Goal: Answer question/provide support

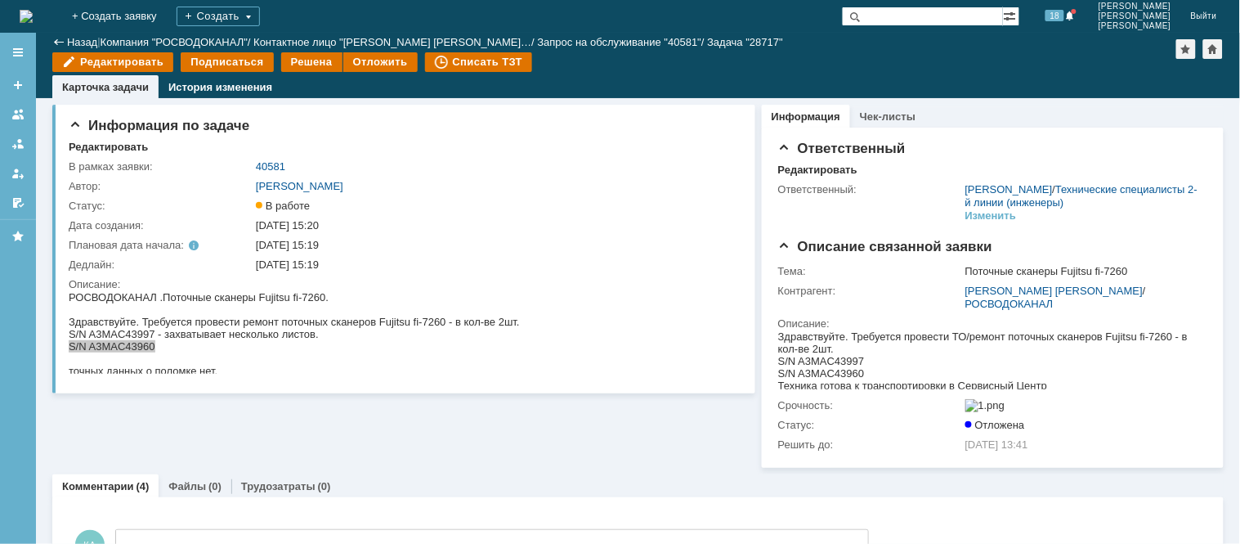
scroll to position [141, 0]
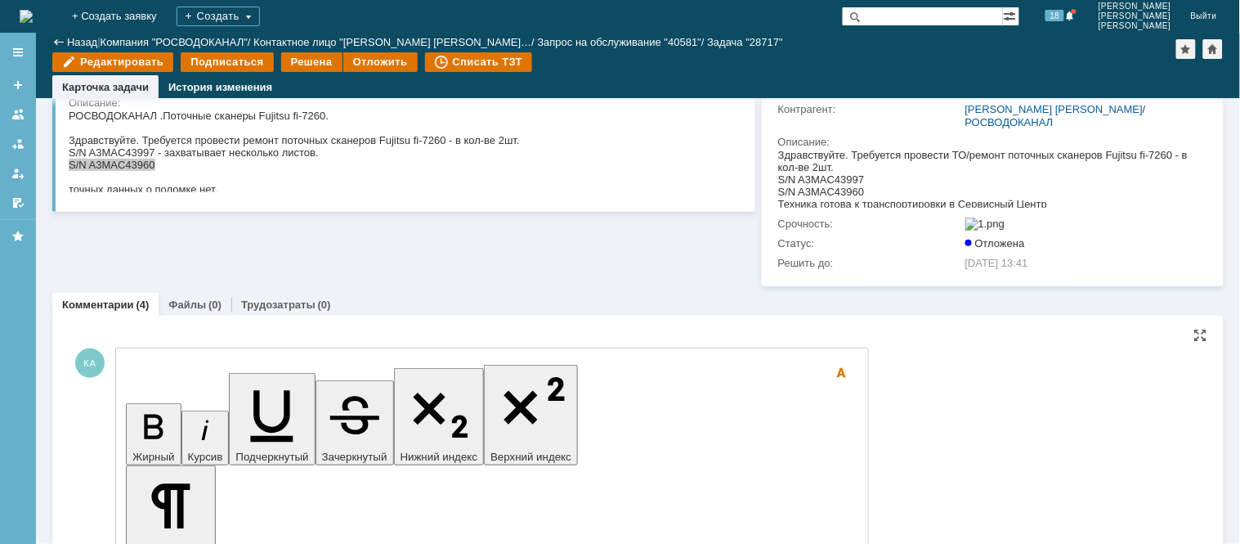
drag, startPoint x: 595, startPoint y: 4820, endPoint x: 141, endPoint y: 4818, distance: 454.5
drag, startPoint x: 235, startPoint y: 4840, endPoint x: 282, endPoint y: 4859, distance: 51.3
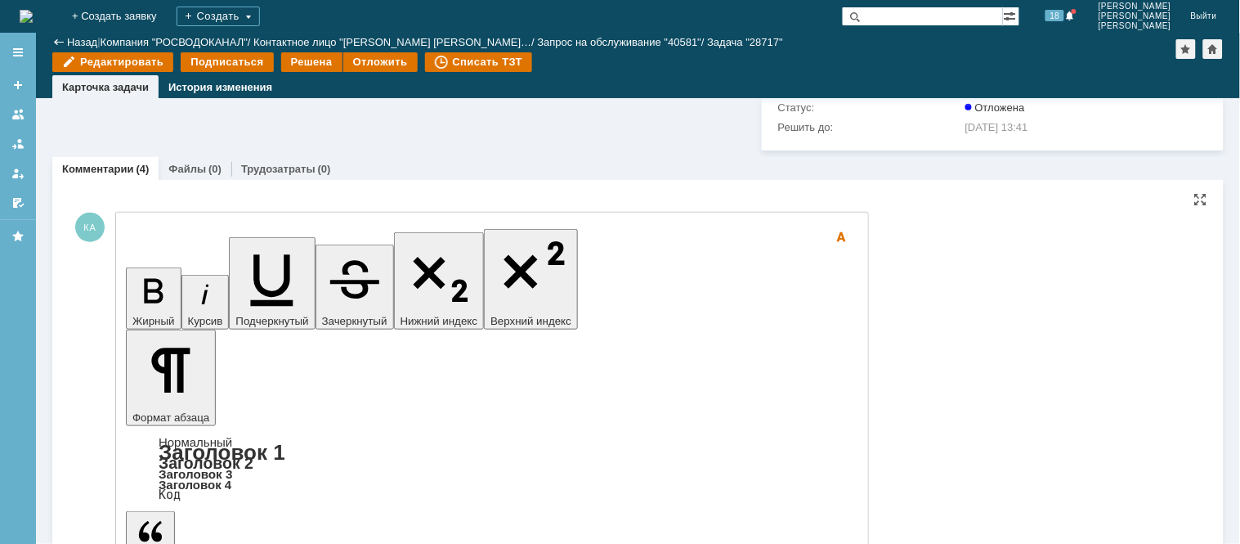
scroll to position [363, 0]
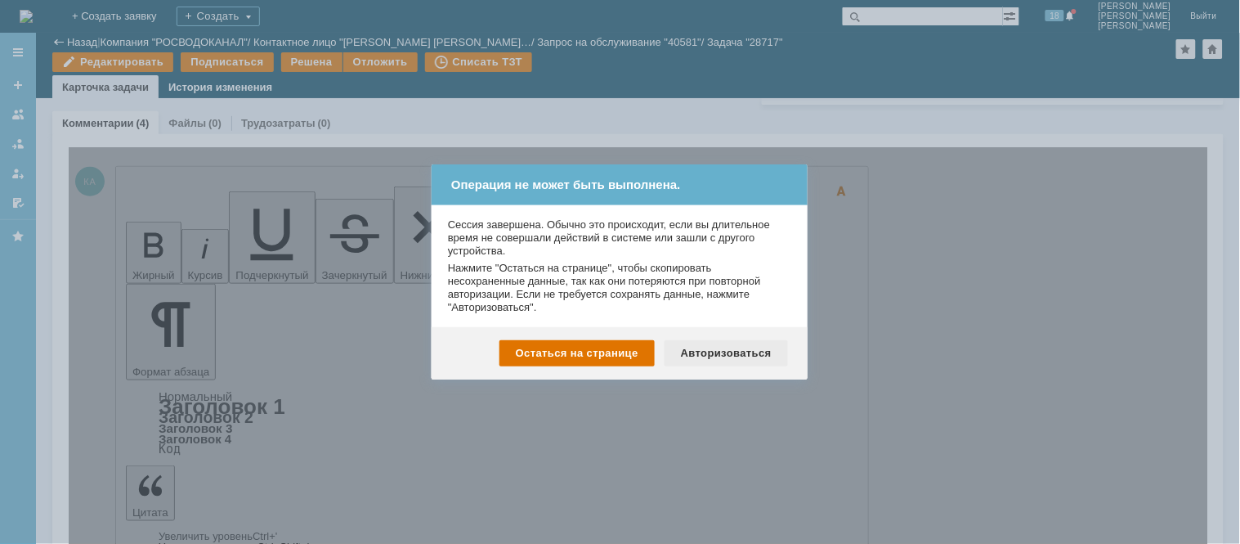
click at [714, 345] on div "Авторизоваться" at bounding box center [726, 353] width 123 height 26
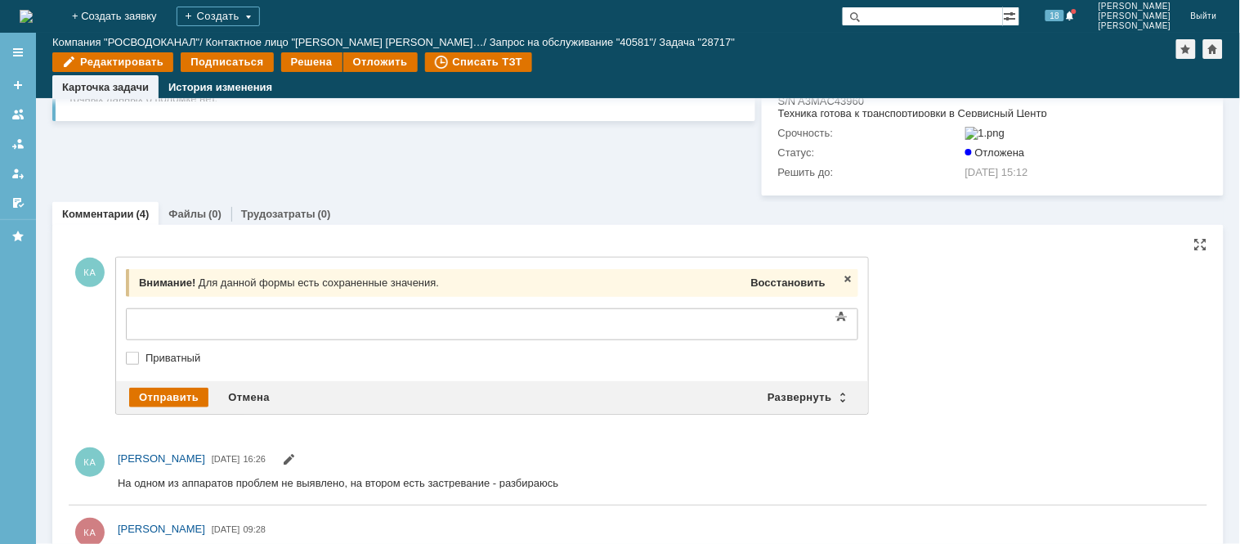
drag, startPoint x: 786, startPoint y: 280, endPoint x: 638, endPoint y: 3, distance: 314.5
click at [786, 280] on div "Восстановить" at bounding box center [788, 282] width 81 height 21
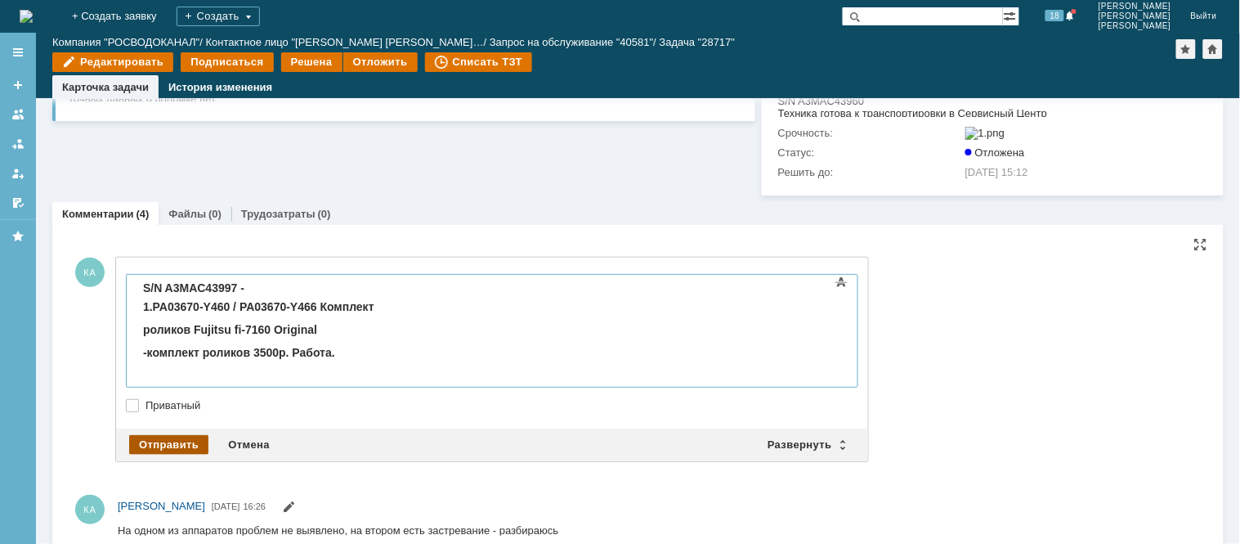
click at [168, 452] on div "Отправить" at bounding box center [168, 445] width 79 height 20
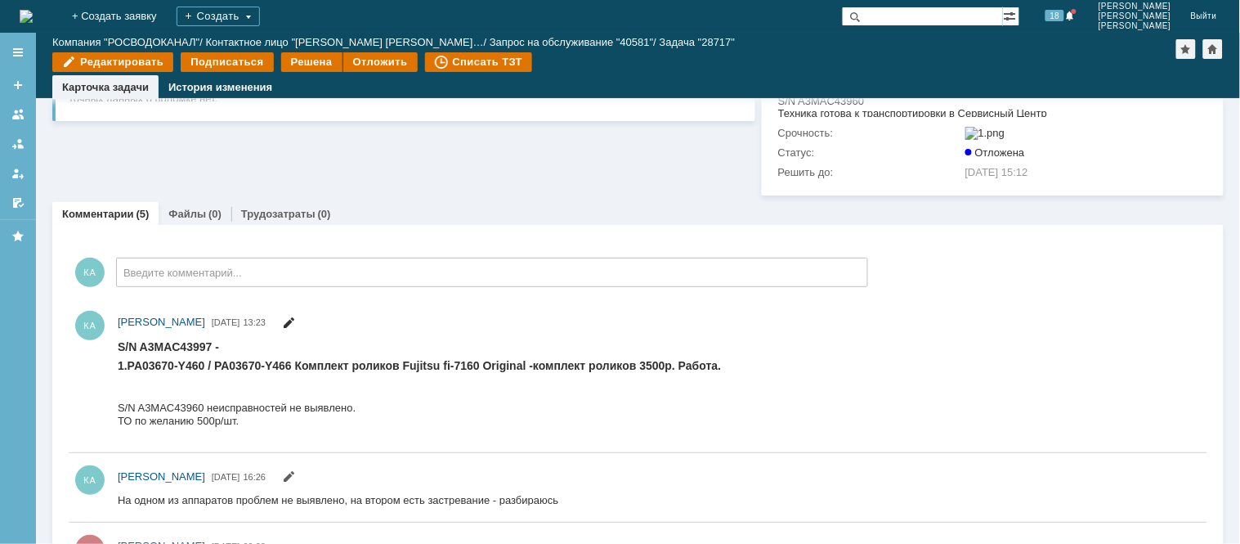
click at [295, 328] on span at bounding box center [288, 325] width 13 height 12
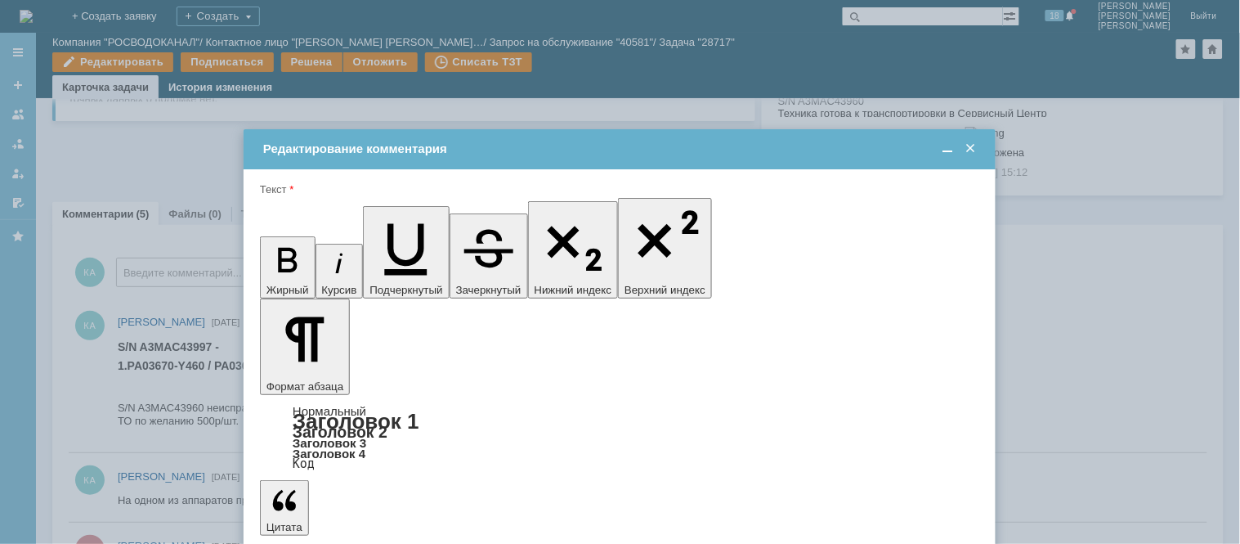
drag, startPoint x: 798, startPoint y: 4585, endPoint x: 835, endPoint y: 4588, distance: 37.7
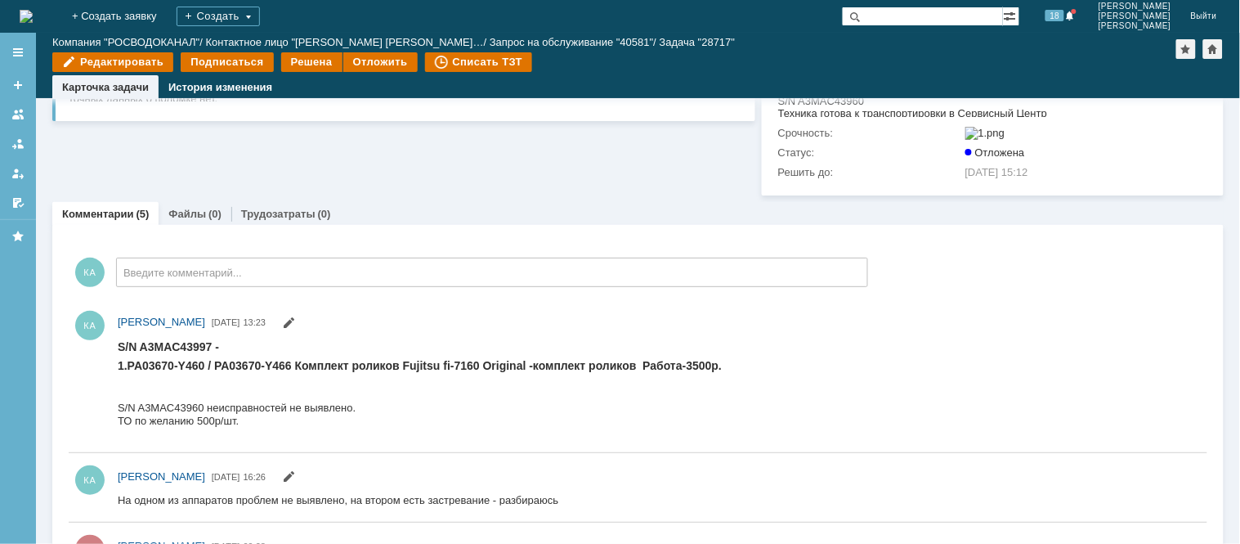
click at [1072, 28] on div "18" at bounding box center [1054, 16] width 49 height 33
